Goal: Communication & Community: Answer question/provide support

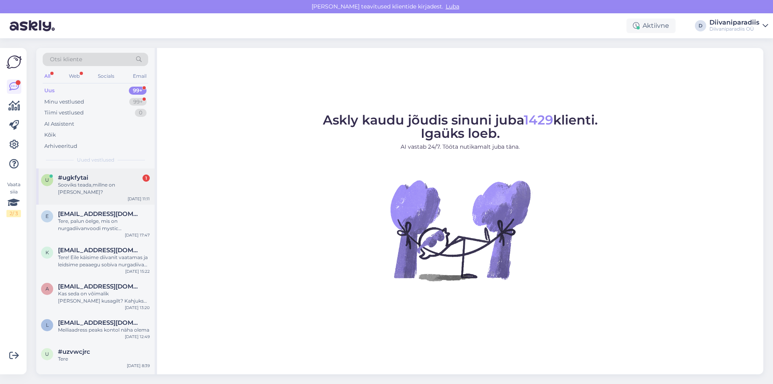
click at [122, 189] on div "u #ugkfytai 1 Sooviks teada,millne on kangas? Aug 27 11:11" at bounding box center [95, 186] width 118 height 36
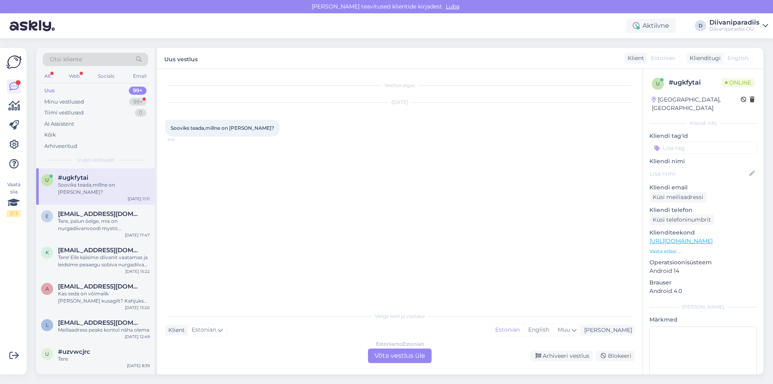
click at [404, 357] on div "Estonian to Estonian Võta vestlus üle" at bounding box center [400, 355] width 64 height 14
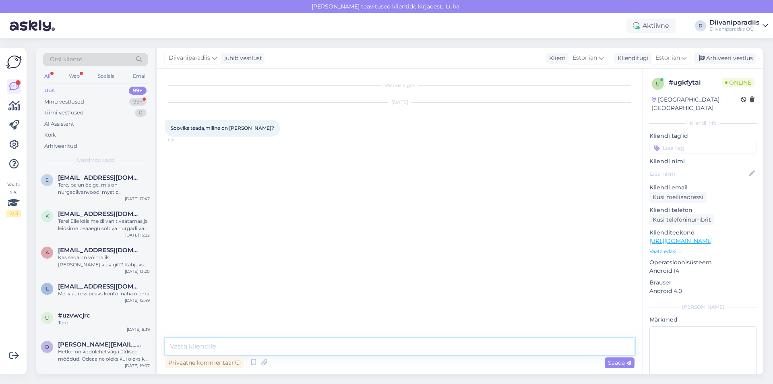
click at [184, 348] on textarea at bounding box center [399, 346] width 469 height 17
type textarea "Tere! Millise toote vastu huvi tunnete?"
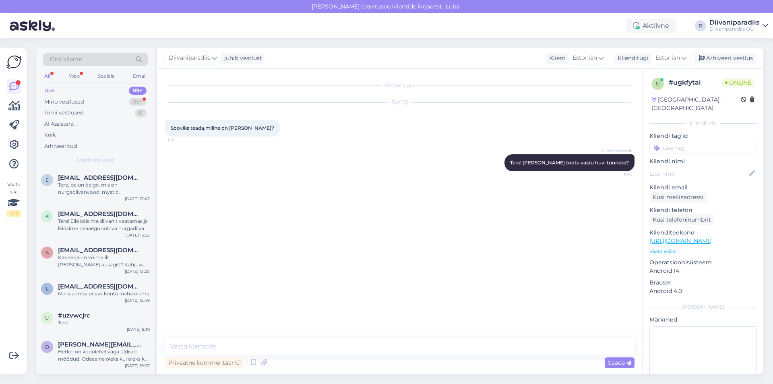
click at [309, 32] on div "Aktiivne D Diivaniparadiis Diivaniparadiis OÜ" at bounding box center [386, 25] width 773 height 25
click at [203, 197] on span "382DVOVOL3ECO43056" at bounding box center [201, 197] width 60 height 6
copy div "382DVOVOL3ECO43056 11:18"
click at [294, 140] on div "Aug 27 2025 Sooviks teada,millne on kangas? 11:11" at bounding box center [399, 120] width 469 height 52
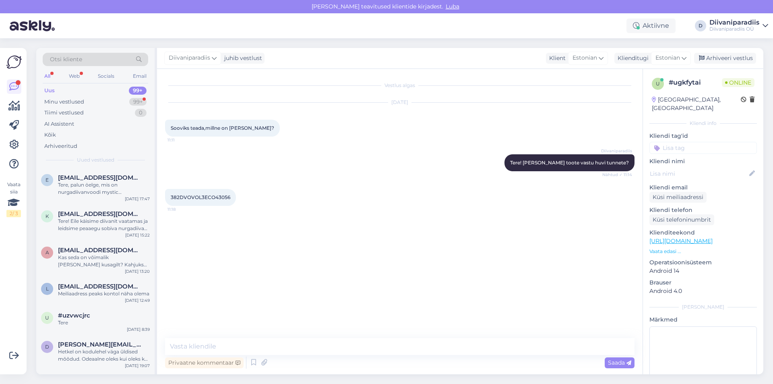
click at [250, 337] on div "Vestlus algas Aug 27 2025 Sooviks teada,millne on kangas? 11:11 Diivaniparadiis…" at bounding box center [399, 221] width 485 height 305
click at [248, 344] on textarea at bounding box center [399, 346] width 469 height 17
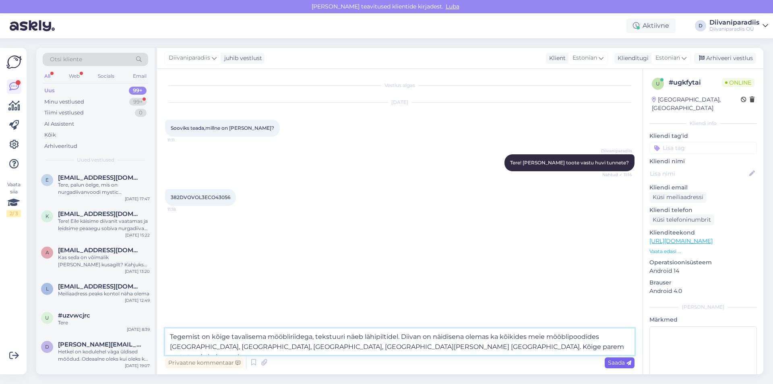
type textarea "Tegemist on kõige tavalisema mööbliriidega, tekstuuri näeb lähipiltidel. Diivan…"
click at [615, 365] on span "Saada" at bounding box center [619, 362] width 23 height 7
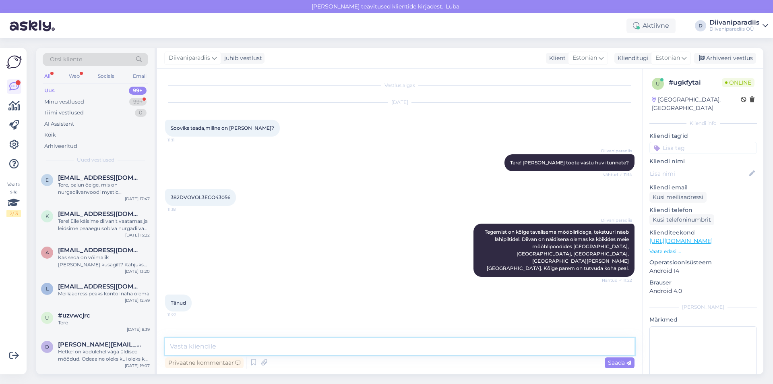
click at [214, 349] on textarea at bounding box center [399, 346] width 469 height 17
click at [396, 49] on div "Diivaniparadiis juhib vestlust Klient Estonian Klienditugi Estonian Arhiveeri v…" at bounding box center [460, 58] width 606 height 21
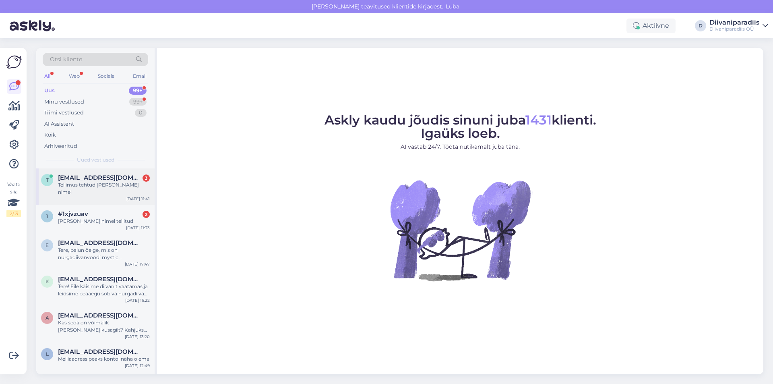
click at [120, 183] on div "Tellimus tehtud [PERSON_NAME] nimel" at bounding box center [104, 188] width 92 height 14
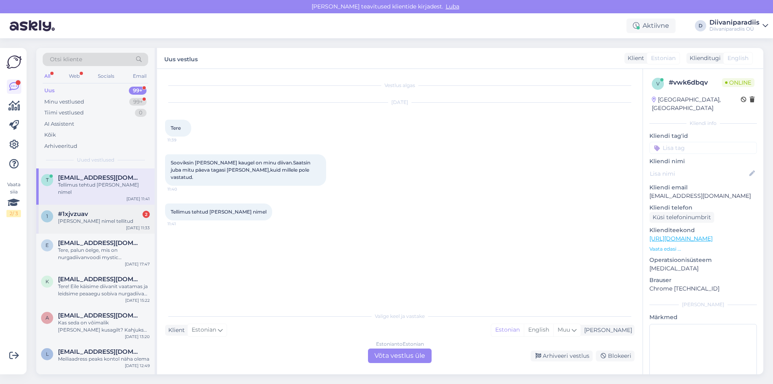
click at [93, 217] on div "[PERSON_NAME] nimel tellitud" at bounding box center [104, 220] width 92 height 7
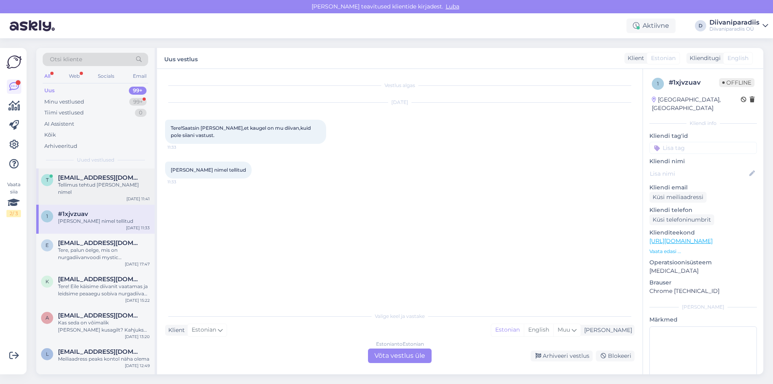
click at [107, 183] on div "Tellimus tehtud [PERSON_NAME] nimel" at bounding box center [104, 188] width 92 height 14
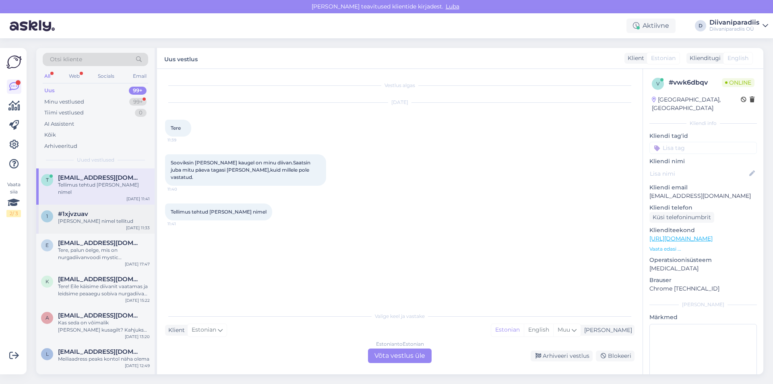
click at [93, 217] on div "[PERSON_NAME] nimel tellitud" at bounding box center [104, 220] width 92 height 7
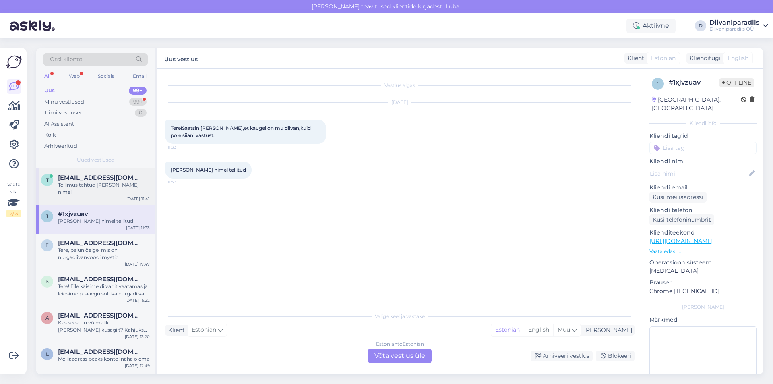
click at [99, 184] on div "Tellimus tehtud [PERSON_NAME] nimel" at bounding box center [104, 188] width 92 height 14
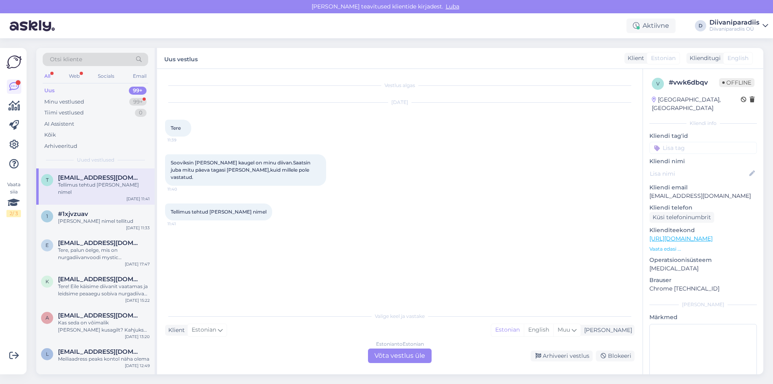
click at [682, 192] on p "[EMAIL_ADDRESS][DOMAIN_NAME]" at bounding box center [702, 196] width 107 height 8
copy p "[EMAIL_ADDRESS][DOMAIN_NAME]"
